Goal: Task Accomplishment & Management: Manage account settings

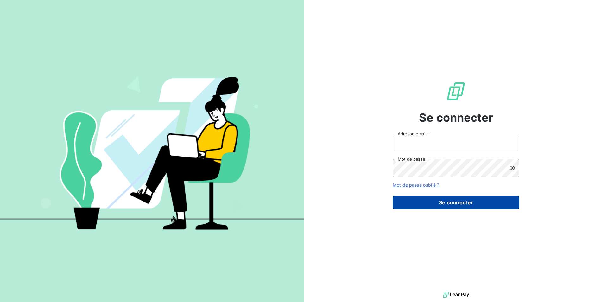
type input "[PERSON_NAME][EMAIL_ADDRESS][PERSON_NAME][DOMAIN_NAME]"
click at [476, 199] on button "Se connecter" at bounding box center [456, 202] width 127 height 13
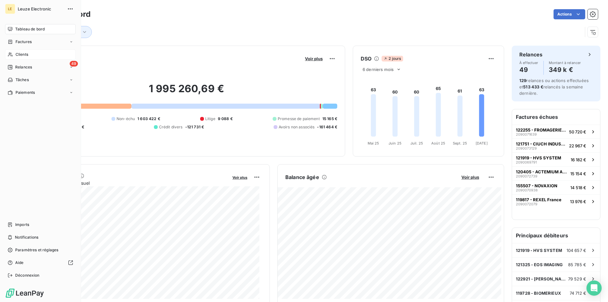
click at [23, 52] on span "Clients" at bounding box center [22, 55] width 13 height 6
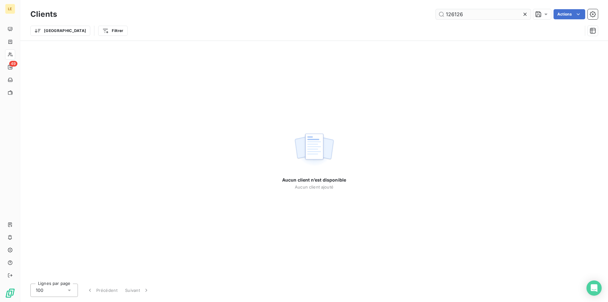
click at [458, 13] on input "126126" at bounding box center [483, 14] width 95 height 10
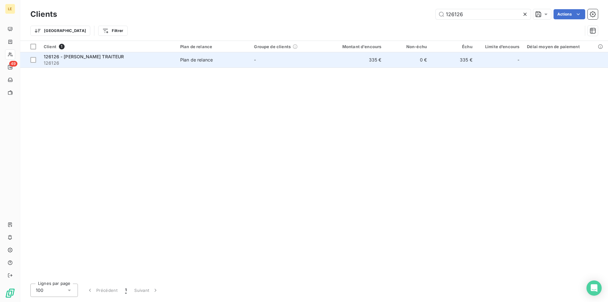
type input "126126"
click at [158, 63] on span "126126" at bounding box center [108, 63] width 129 height 6
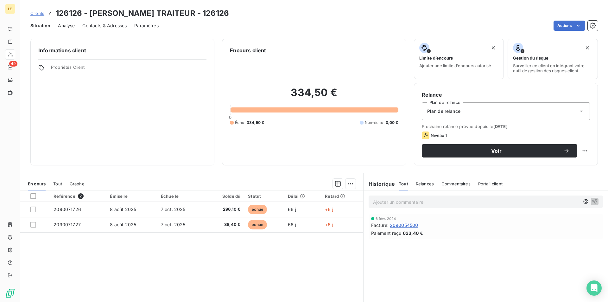
click at [124, 26] on span "Contacts & Adresses" at bounding box center [104, 25] width 44 height 6
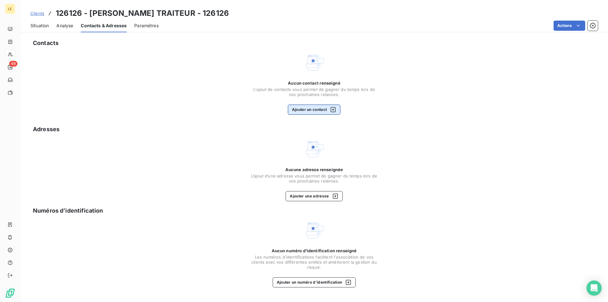
click at [316, 110] on button "Ajouter un contact" at bounding box center [314, 109] width 53 height 10
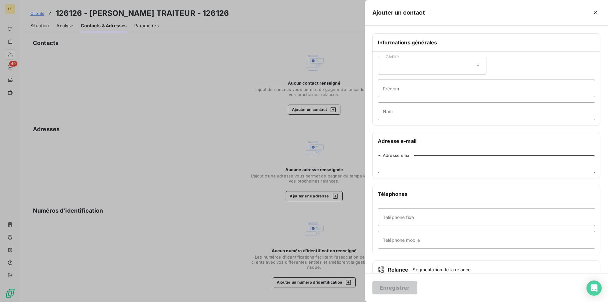
paste input "[EMAIL_ADDRESS][DOMAIN_NAME][PERSON_NAME]"
type input "[EMAIL_ADDRESS][DOMAIN_NAME][PERSON_NAME]"
click at [396, 291] on button "Enregistrer" at bounding box center [394, 287] width 45 height 13
